Goal: Task Accomplishment & Management: Use online tool/utility

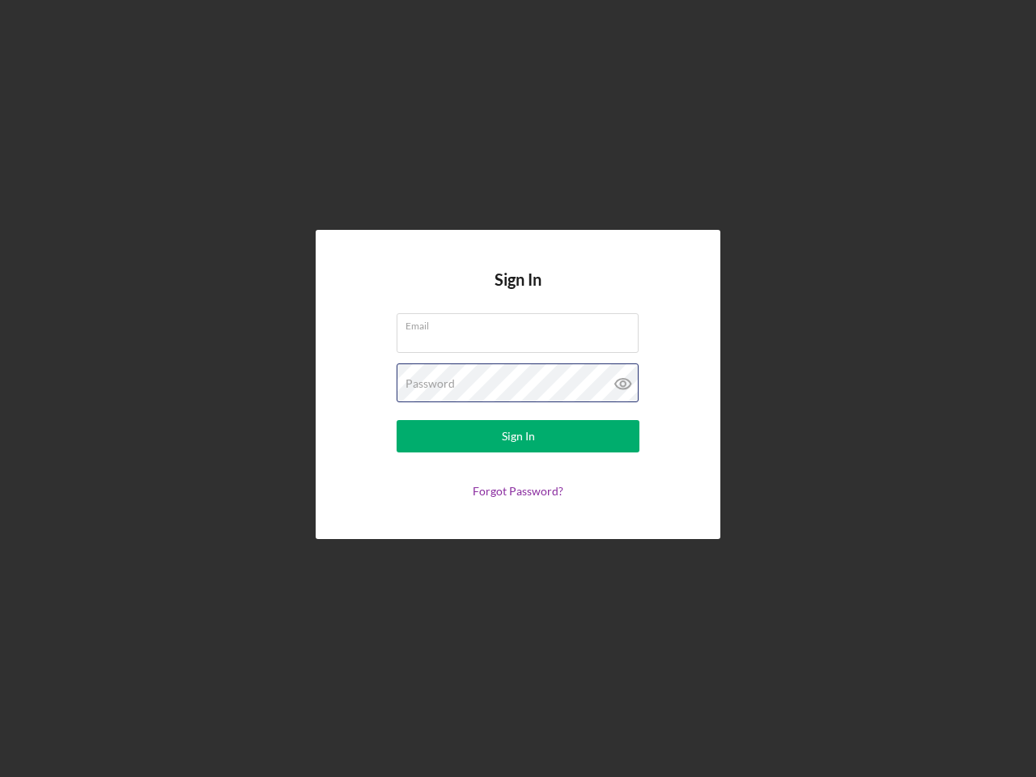
click at [518, 389] on div "Password" at bounding box center [518, 383] width 243 height 40
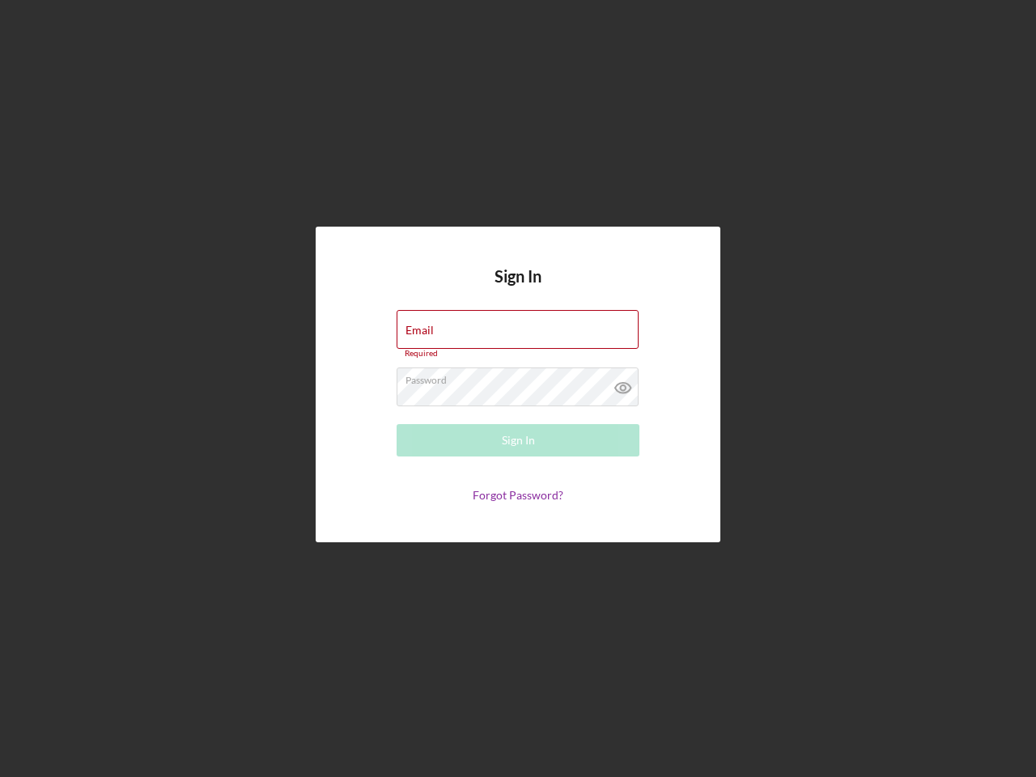
click at [623, 384] on icon at bounding box center [623, 387] width 40 height 40
